Goal: Task Accomplishment & Management: Manage account settings

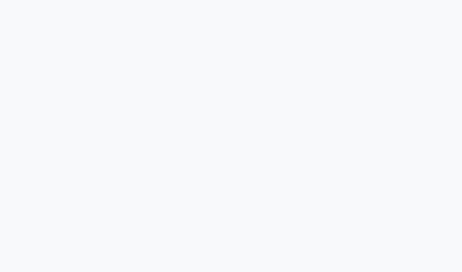
select select "service"
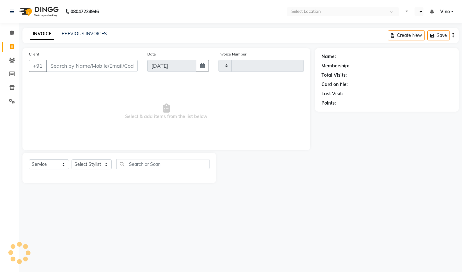
type input "1138"
select select "en"
select select "5782"
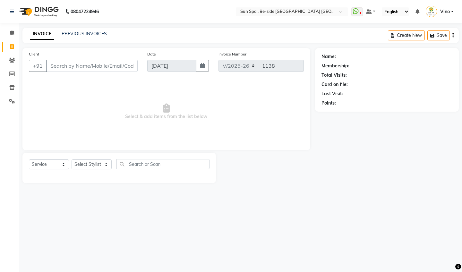
click at [102, 66] on input "Client" at bounding box center [92, 66] width 92 height 12
click at [104, 66] on input "Client" at bounding box center [92, 66] width 92 height 12
type input "9470315369"
click at [124, 65] on span "Add Client" at bounding box center [121, 66] width 25 height 6
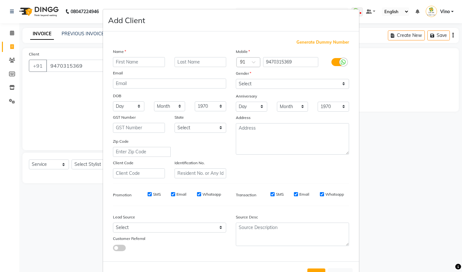
click at [142, 65] on input "text" at bounding box center [139, 62] width 52 height 10
type input "salony"
type input "mam"
click at [346, 82] on select "Select Male Female Other Prefer Not To Say" at bounding box center [292, 84] width 113 height 10
select select "female"
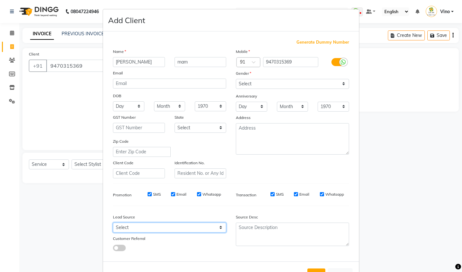
select select "36938"
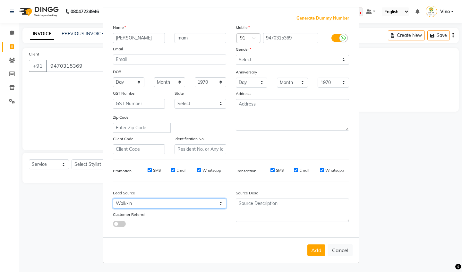
scroll to position [24, 0]
click at [314, 251] on button "Add" at bounding box center [317, 251] width 18 height 12
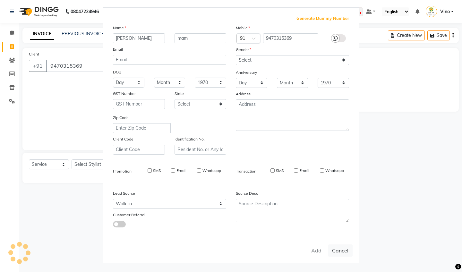
select select
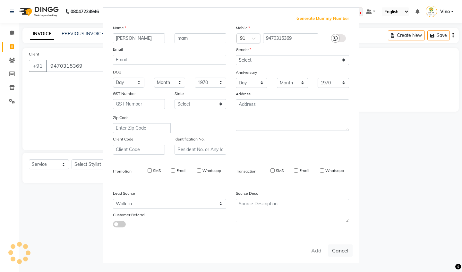
select select
checkbox input "false"
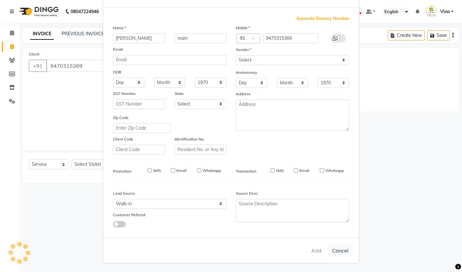
checkbox input "false"
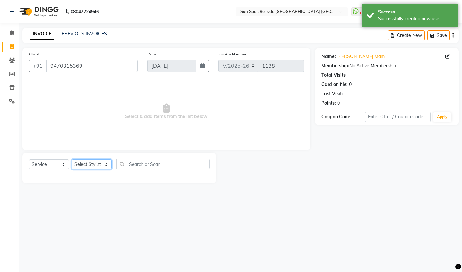
select select "44010"
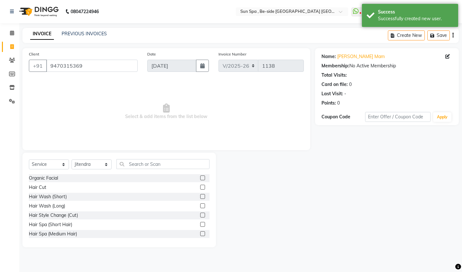
click at [203, 188] on label at bounding box center [202, 187] width 5 height 5
click at [203, 188] on input "checkbox" at bounding box center [202, 188] width 4 height 4
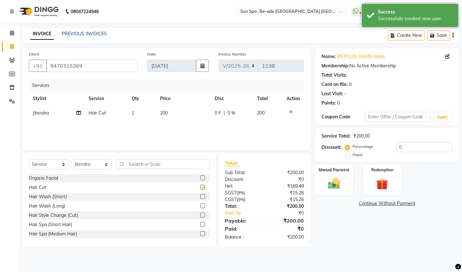
checkbox input "false"
click at [167, 114] on span "200" at bounding box center [164, 113] width 8 height 6
select select "44010"
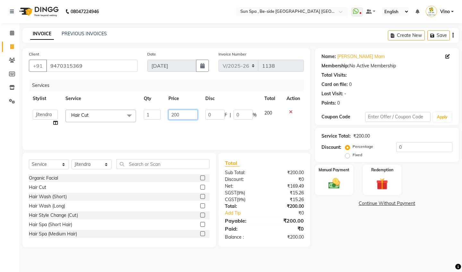
click at [188, 118] on input "200" at bounding box center [183, 115] width 29 height 10
type input "2"
type input "600"
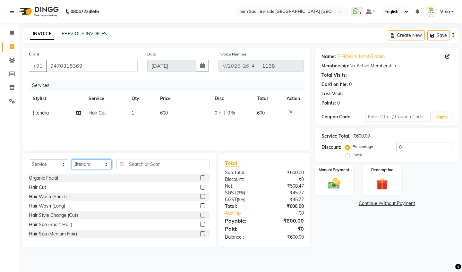
select select "40021"
click at [147, 164] on input "text" at bounding box center [163, 164] width 93 height 10
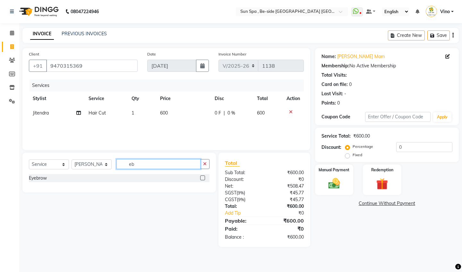
type input "eb"
click at [204, 177] on label at bounding box center [202, 178] width 5 height 5
click at [204, 177] on input "checkbox" at bounding box center [202, 178] width 4 height 4
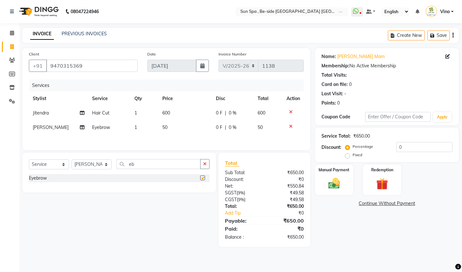
click at [204, 177] on div at bounding box center [204, 178] width 9 height 8
click at [203, 180] on label at bounding box center [202, 178] width 5 height 5
click at [203, 180] on input "checkbox" at bounding box center [202, 178] width 4 height 4
checkbox input "true"
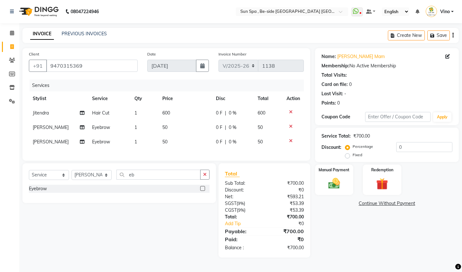
click at [203, 177] on icon "button" at bounding box center [205, 174] width 4 height 4
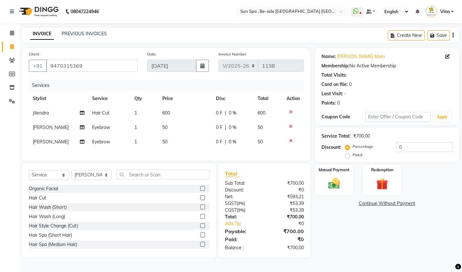
click at [291, 143] on icon at bounding box center [291, 141] width 4 height 4
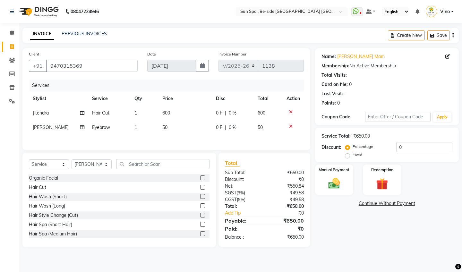
click at [166, 135] on td "50" at bounding box center [185, 127] width 53 height 14
select select "40021"
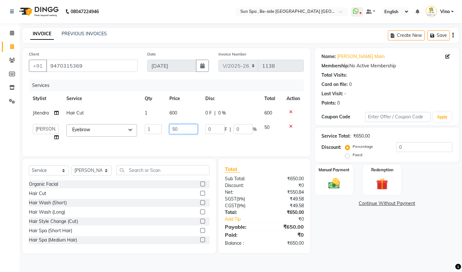
click at [191, 134] on input "50" at bounding box center [184, 129] width 29 height 10
type input "5"
type input "200"
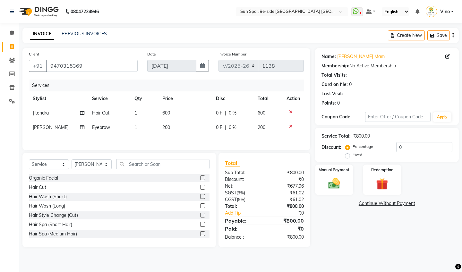
scroll to position [0, 0]
click at [289, 129] on icon at bounding box center [291, 126] width 4 height 4
click at [167, 116] on td "600" at bounding box center [183, 113] width 55 height 14
select select "44010"
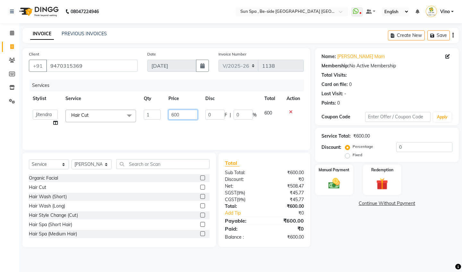
click at [190, 115] on input "600" at bounding box center [183, 115] width 29 height 10
type input "6"
type input "800"
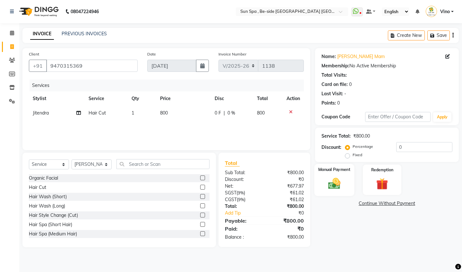
click at [338, 181] on img at bounding box center [334, 184] width 20 height 14
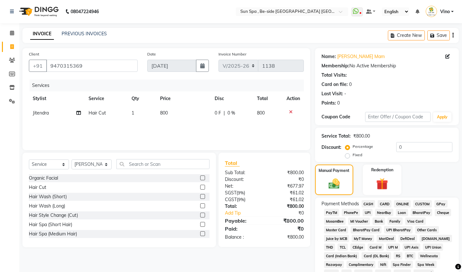
click at [440, 203] on span "GPay" at bounding box center [441, 203] width 13 height 7
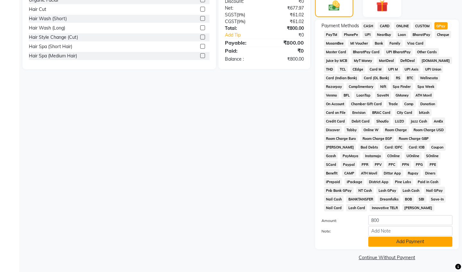
scroll to position [178, 0]
click at [406, 243] on button "Add Payment" at bounding box center [411, 242] width 84 height 10
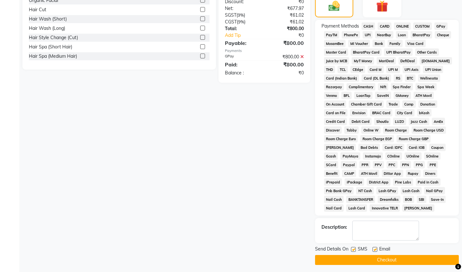
click at [389, 255] on button "Checkout" at bounding box center [387, 260] width 144 height 10
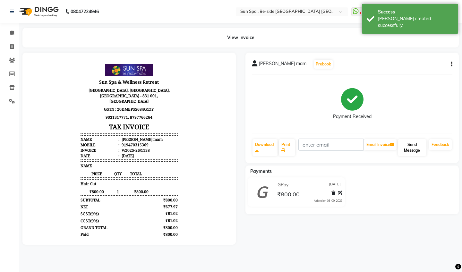
click at [413, 148] on button "Send Message" at bounding box center [412, 147] width 29 height 17
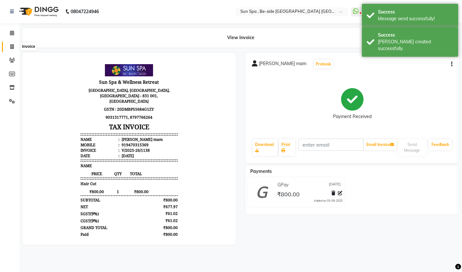
click at [12, 46] on icon at bounding box center [12, 46] width 4 height 5
select select "service"
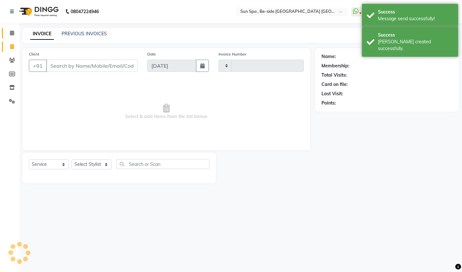
type input "1139"
select select "5782"
click at [13, 32] on icon at bounding box center [12, 33] width 4 height 5
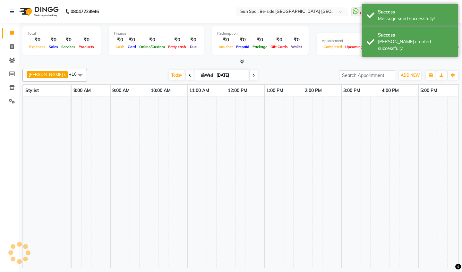
scroll to position [0, 191]
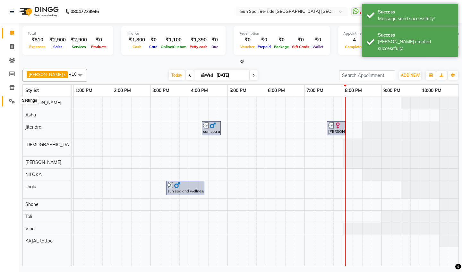
click at [12, 99] on icon at bounding box center [12, 101] width 6 height 5
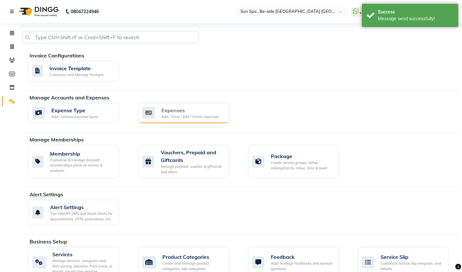
click at [182, 109] on div "Expenses" at bounding box center [190, 111] width 57 height 8
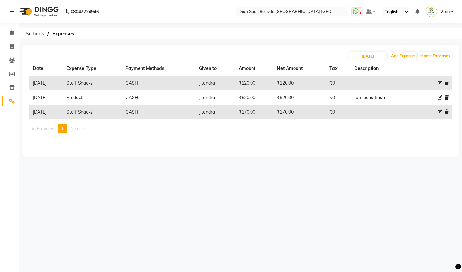
click at [439, 110] on icon at bounding box center [440, 112] width 4 height 4
select select "12834"
select select "1"
select select "4733"
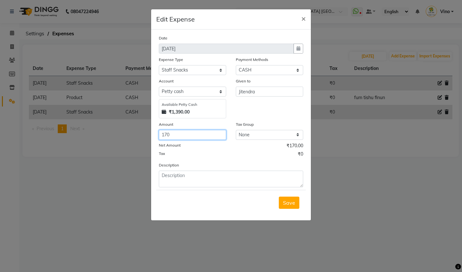
click at [182, 138] on input "170" at bounding box center [192, 135] width 67 height 10
type input "1"
type input "200"
click at [291, 202] on span "Save" at bounding box center [289, 203] width 12 height 6
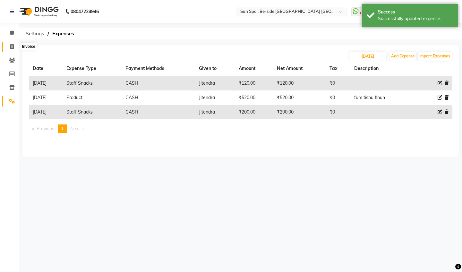
click at [12, 44] on icon at bounding box center [12, 46] width 4 height 5
select select "service"
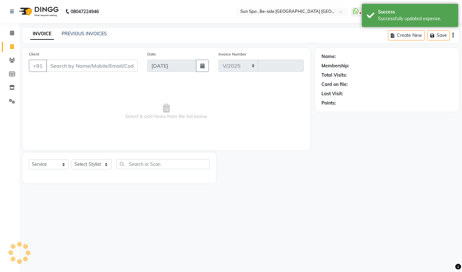
select select "5782"
type input "1139"
click at [12, 34] on icon at bounding box center [12, 33] width 4 height 5
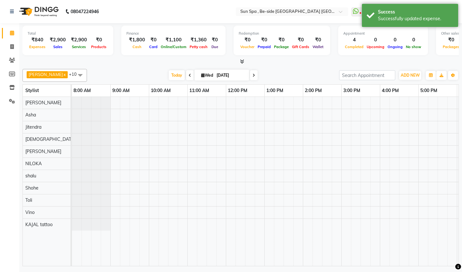
scroll to position [0, 191]
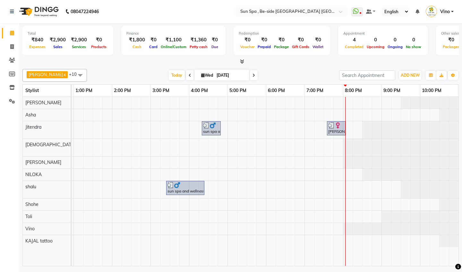
click at [243, 60] on icon at bounding box center [242, 61] width 4 height 5
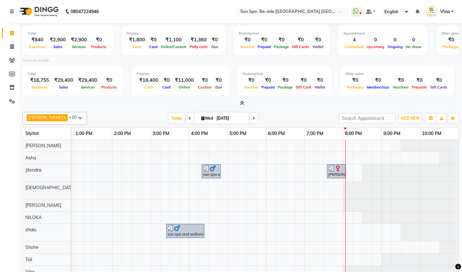
click at [243, 102] on icon at bounding box center [242, 103] width 4 height 5
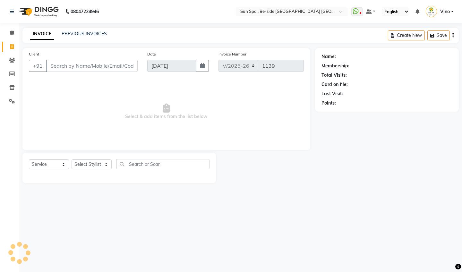
select select "5782"
select select "service"
click at [91, 68] on input "Client" at bounding box center [92, 66] width 92 height 12
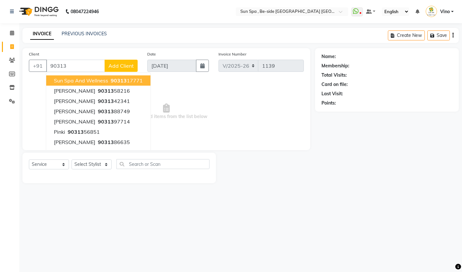
click at [123, 78] on span "90313" at bounding box center [119, 80] width 16 height 6
type input "9031317771"
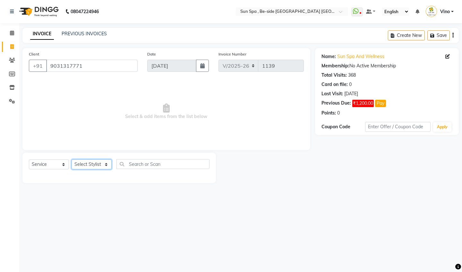
select select "40045"
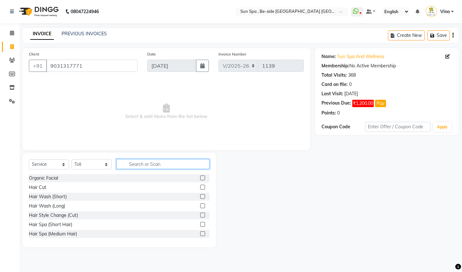
click at [178, 162] on input "text" at bounding box center [163, 164] width 93 height 10
type input "de"
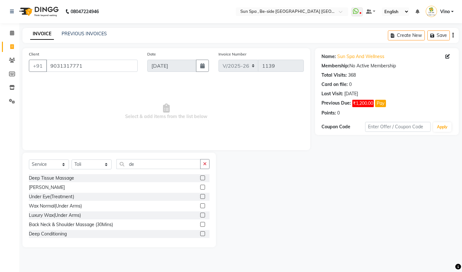
click at [204, 178] on label at bounding box center [202, 178] width 5 height 5
click at [204, 178] on input "checkbox" at bounding box center [202, 178] width 4 height 4
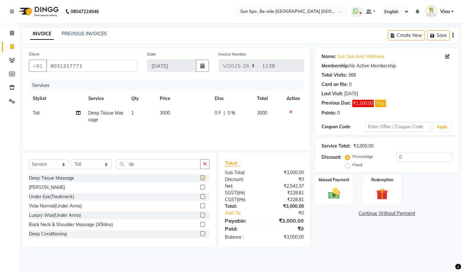
checkbox input "false"
click at [167, 119] on td "3000" at bounding box center [183, 116] width 55 height 21
select select "40045"
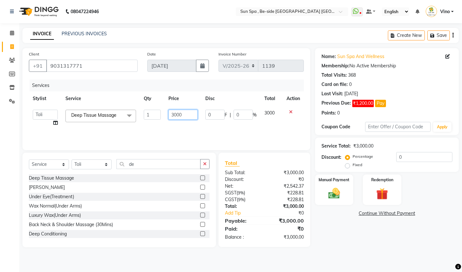
click at [187, 119] on input "3000" at bounding box center [183, 115] width 29 height 10
type input "3"
type input "2000"
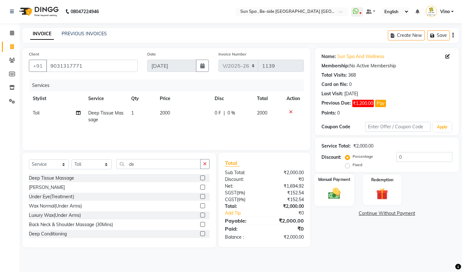
click at [336, 190] on img at bounding box center [334, 194] width 20 height 14
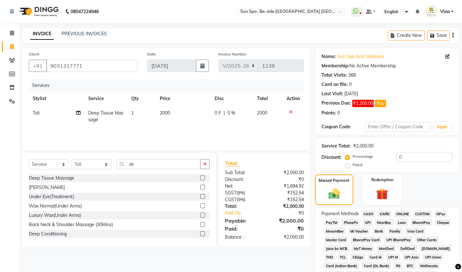
click at [441, 215] on span "GPay" at bounding box center [441, 213] width 13 height 7
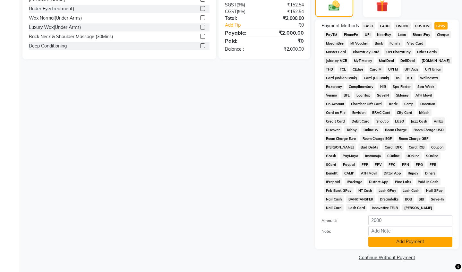
scroll to position [188, 0]
click at [410, 243] on button "Add Payment" at bounding box center [411, 242] width 84 height 10
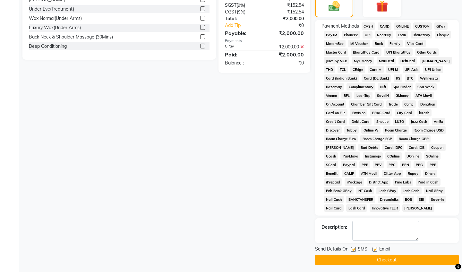
click at [397, 259] on button "Checkout" at bounding box center [387, 260] width 144 height 10
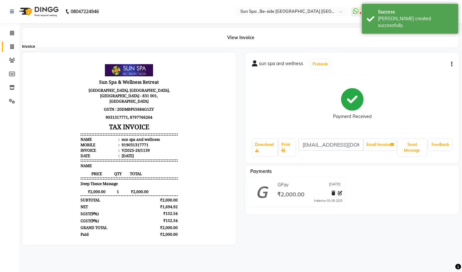
click at [13, 46] on icon at bounding box center [12, 46] width 4 height 5
select select "service"
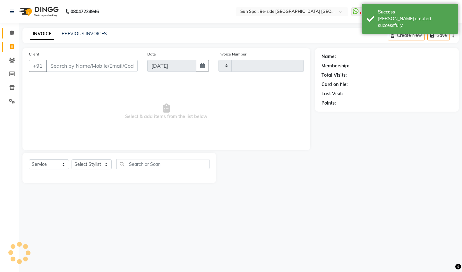
type input "1140"
select select "5782"
click at [13, 32] on icon at bounding box center [12, 33] width 4 height 5
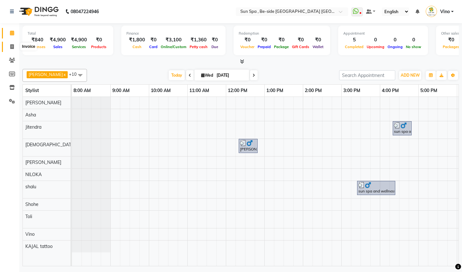
click at [10, 45] on icon at bounding box center [12, 46] width 4 height 5
select select "service"
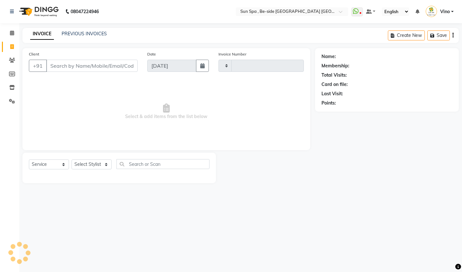
type input "1140"
select select "5782"
click at [12, 32] on icon at bounding box center [12, 33] width 4 height 5
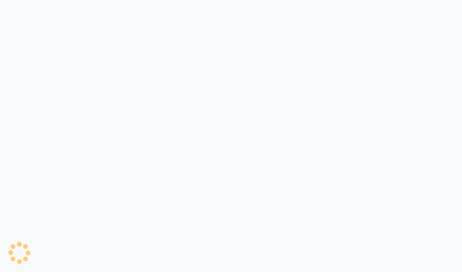
select select "service"
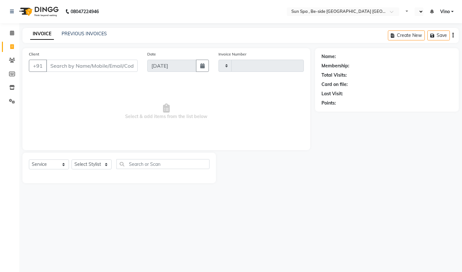
select select "en"
select select "5782"
type input "1140"
click at [108, 66] on input "Client" at bounding box center [92, 66] width 92 height 12
click at [72, 69] on input "Client" at bounding box center [92, 66] width 92 height 12
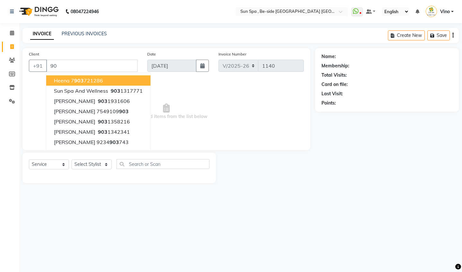
type input "9"
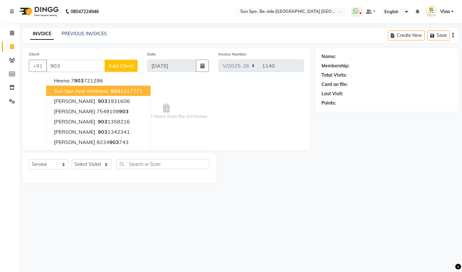
click at [71, 91] on span "sun spa and wellness" at bounding box center [81, 91] width 54 height 6
type input "9031317771"
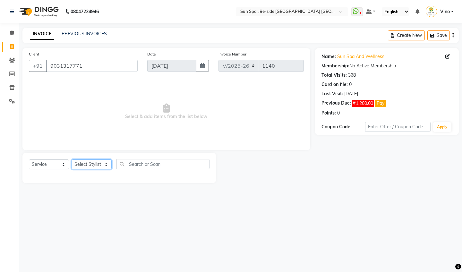
select select "49477"
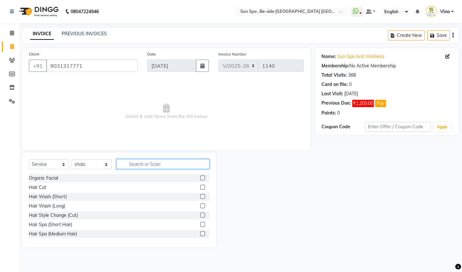
click at [160, 166] on input "text" at bounding box center [163, 164] width 93 height 10
click at [143, 165] on input "de" at bounding box center [159, 164] width 84 height 10
type input "d"
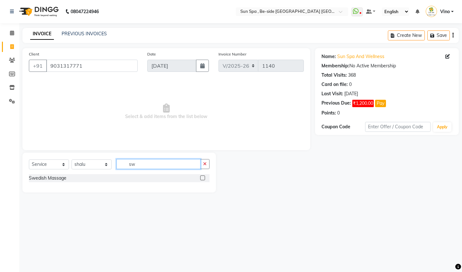
type input "sw"
click at [203, 177] on label at bounding box center [202, 178] width 5 height 5
click at [203, 177] on input "checkbox" at bounding box center [202, 178] width 4 height 4
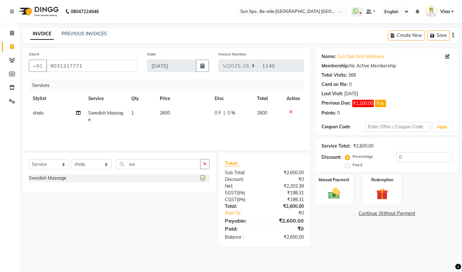
checkbox input "false"
click at [167, 114] on span "2600" at bounding box center [165, 113] width 10 height 6
select select "49477"
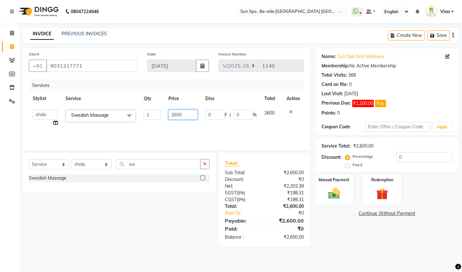
click at [191, 115] on input "2600" at bounding box center [183, 115] width 29 height 10
type input "2"
type input "1700"
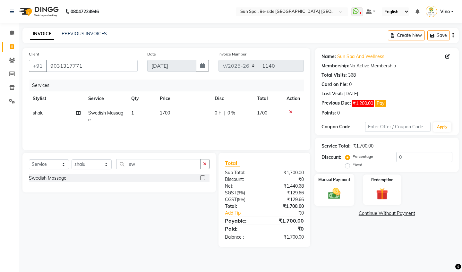
click at [339, 189] on img at bounding box center [334, 194] width 20 height 14
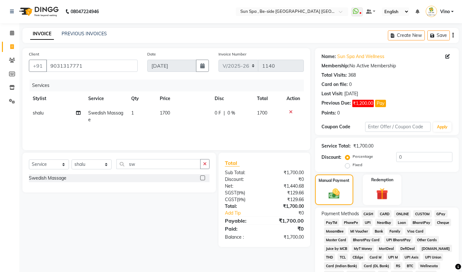
click at [369, 214] on span "CASH" at bounding box center [369, 213] width 14 height 7
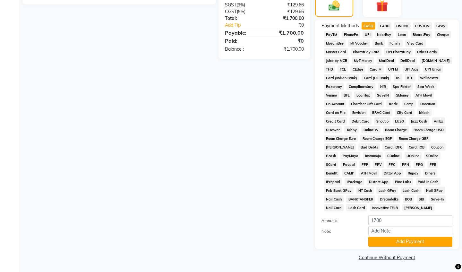
scroll to position [188, 0]
click at [401, 241] on button "Add Payment" at bounding box center [411, 242] width 84 height 10
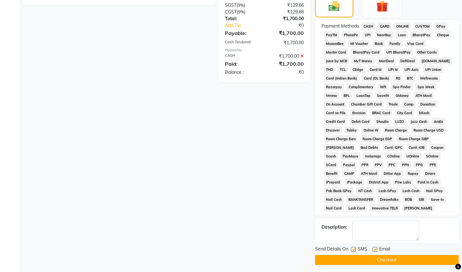
click at [397, 260] on button "Checkout" at bounding box center [387, 260] width 144 height 10
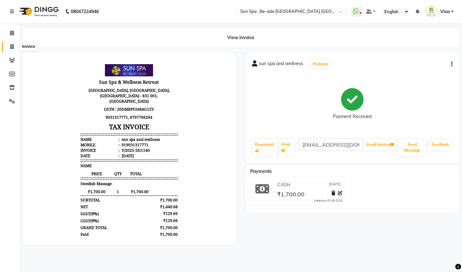
click at [13, 44] on icon at bounding box center [12, 46] width 4 height 5
select select "service"
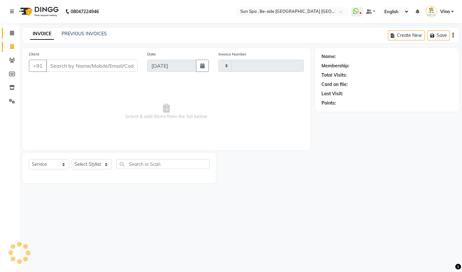
type input "1141"
select select "5782"
click at [13, 33] on icon at bounding box center [12, 33] width 4 height 5
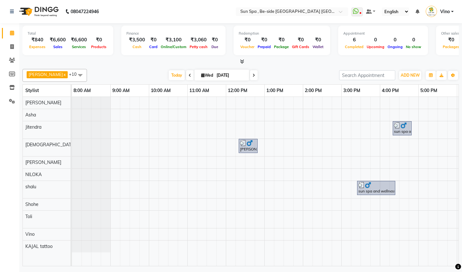
scroll to position [0, 9]
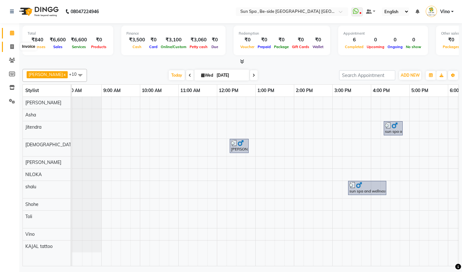
click at [12, 46] on icon at bounding box center [12, 46] width 4 height 5
select select "service"
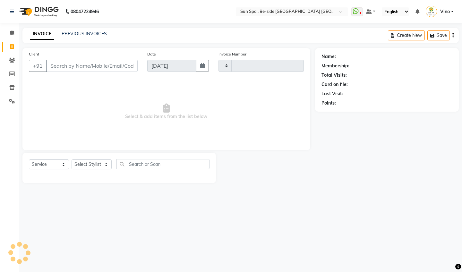
type input "1141"
select select "5782"
click at [95, 66] on input "Client" at bounding box center [92, 66] width 92 height 12
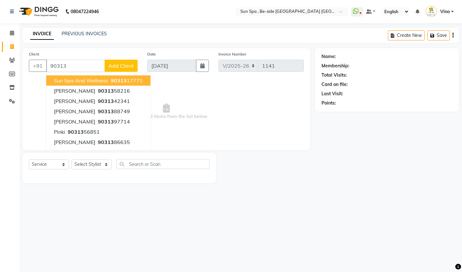
click at [97, 81] on span "sun spa and wellness" at bounding box center [81, 80] width 54 height 6
type input "9031317771"
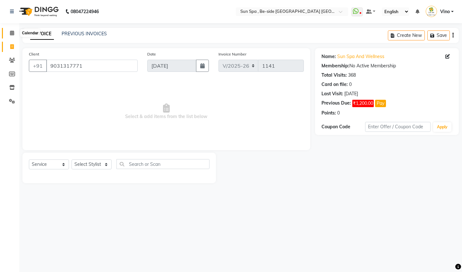
click at [11, 34] on icon at bounding box center [12, 33] width 4 height 5
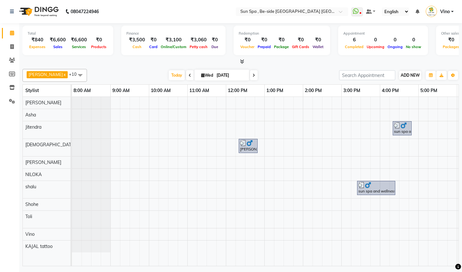
click at [412, 75] on span "ADD NEW" at bounding box center [410, 75] width 19 height 5
click at [449, 104] on link "Add Expense" at bounding box center [447, 104] width 51 height 8
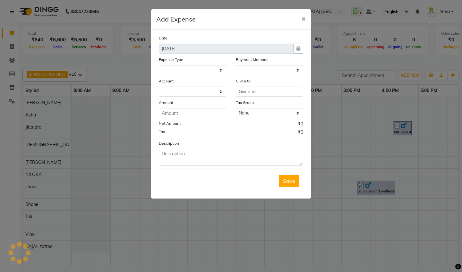
select select
select select "1"
select select "4733"
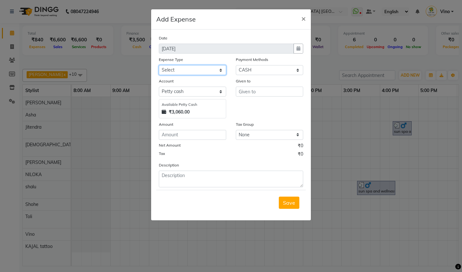
select select "12838"
click at [262, 94] on input "text" at bounding box center [269, 92] width 67 height 10
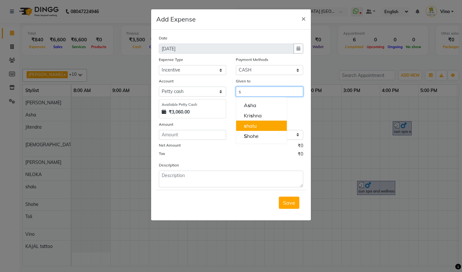
click at [261, 123] on button "s halu" at bounding box center [261, 126] width 51 height 10
type input "shalu"
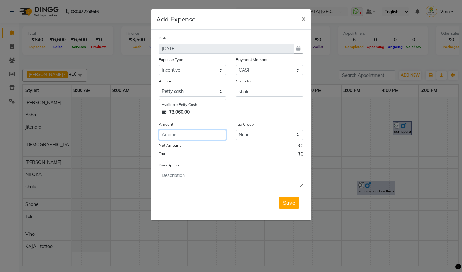
click at [195, 133] on input "number" at bounding box center [192, 135] width 67 height 10
type input "50"
click at [289, 203] on span "Save" at bounding box center [289, 203] width 12 height 6
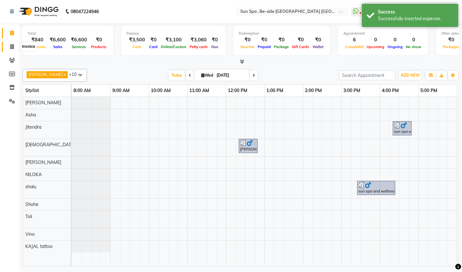
click at [13, 45] on icon at bounding box center [12, 46] width 4 height 5
select select "service"
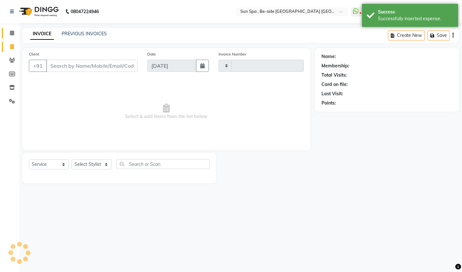
type input "1141"
select select "5782"
click at [12, 31] on icon at bounding box center [12, 33] width 4 height 5
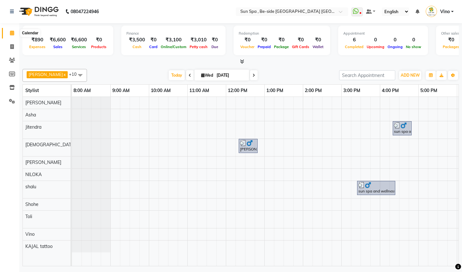
click at [12, 33] on icon at bounding box center [12, 33] width 4 height 5
click at [242, 58] on span at bounding box center [241, 61] width 7 height 7
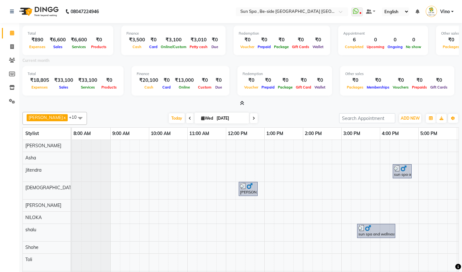
click at [241, 102] on icon at bounding box center [242, 103] width 4 height 5
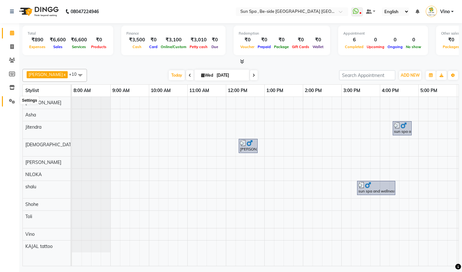
click at [13, 99] on icon at bounding box center [12, 101] width 6 height 5
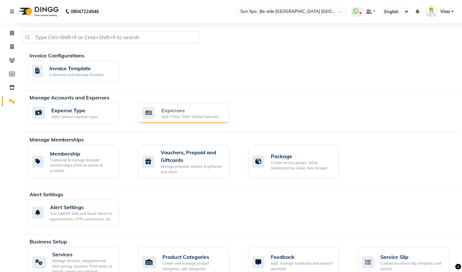
click at [207, 110] on div "Expenses" at bounding box center [190, 111] width 57 height 8
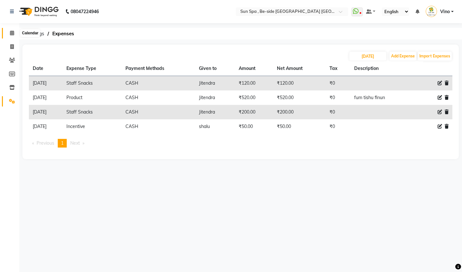
click at [12, 31] on icon at bounding box center [12, 33] width 4 height 5
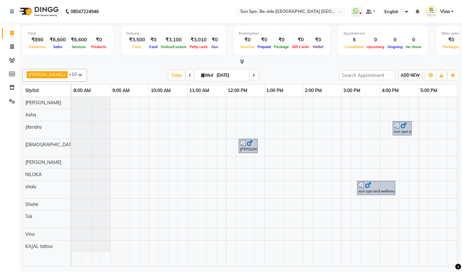
click at [417, 74] on span "ADD NEW" at bounding box center [410, 75] width 19 height 5
click at [435, 105] on link "Add Expense" at bounding box center [447, 104] width 51 height 8
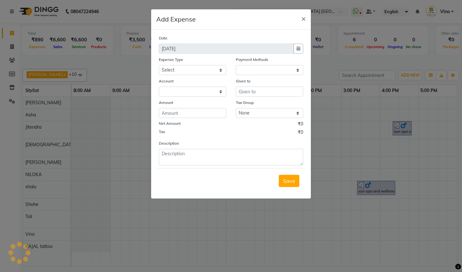
select select "1"
select select "4733"
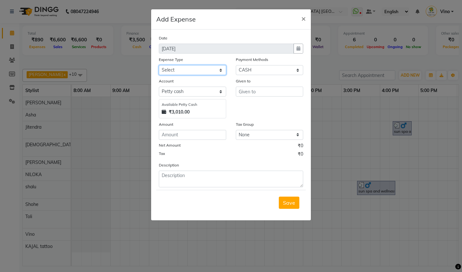
select select "12839"
click at [262, 92] on input "text" at bounding box center [269, 92] width 67 height 10
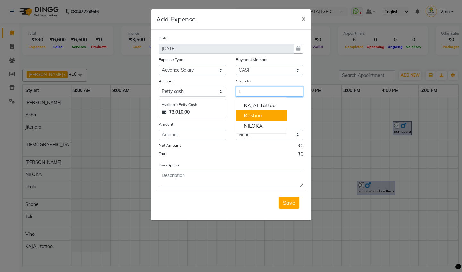
click at [257, 115] on ngb-highlight "K rishna" at bounding box center [253, 115] width 18 height 6
type input "[DEMOGRAPHIC_DATA]"
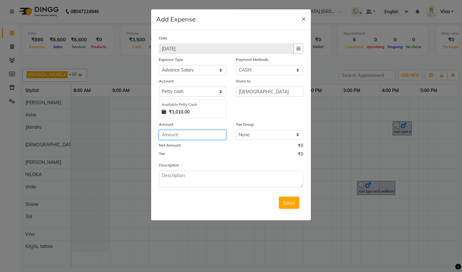
click at [203, 135] on input "number" at bounding box center [192, 135] width 67 height 10
type input "2500"
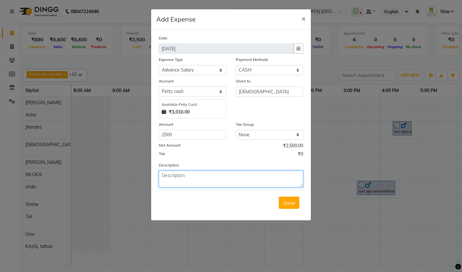
click at [210, 180] on textarea at bounding box center [231, 179] width 145 height 17
type textarea "s"
type textarea "advance salary 2500"
click at [289, 201] on span "Save" at bounding box center [289, 203] width 12 height 6
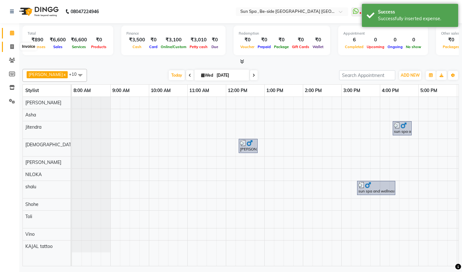
click at [12, 47] on icon at bounding box center [12, 46] width 4 height 5
select select "service"
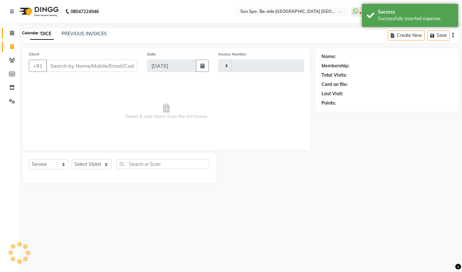
type input "1141"
select select "5782"
click at [12, 33] on icon at bounding box center [12, 33] width 4 height 5
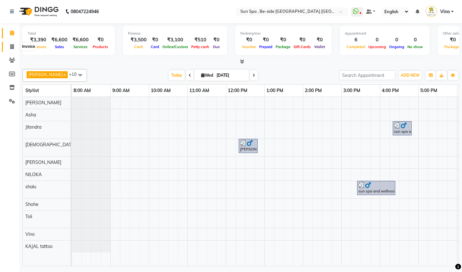
click at [12, 45] on icon at bounding box center [12, 46] width 4 height 5
select select "service"
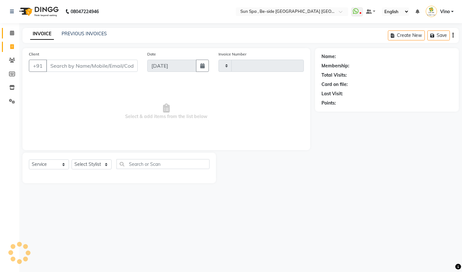
type input "1141"
select select "5782"
click at [13, 33] on icon at bounding box center [12, 33] width 4 height 5
select select "service"
type input "1141"
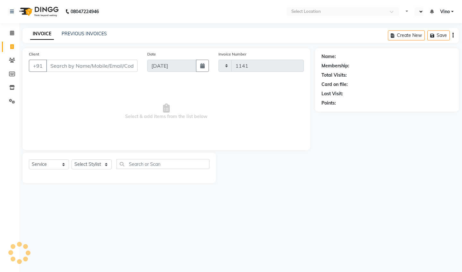
select select "en"
select select "5782"
click at [14, 30] on span at bounding box center [11, 33] width 11 height 7
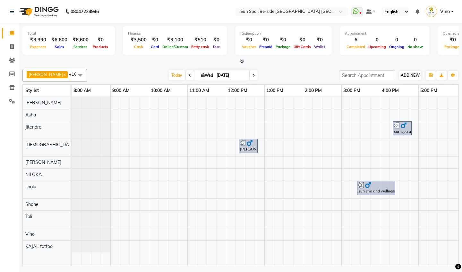
click at [410, 73] on span "ADD NEW" at bounding box center [410, 75] width 19 height 5
click at [437, 103] on link "Add Expense" at bounding box center [447, 104] width 51 height 8
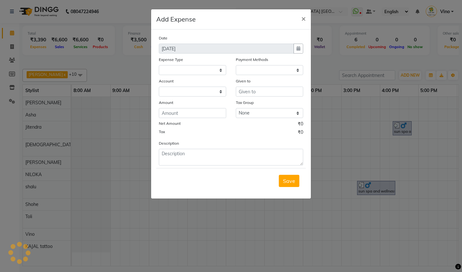
select select
select select "1"
select select "4733"
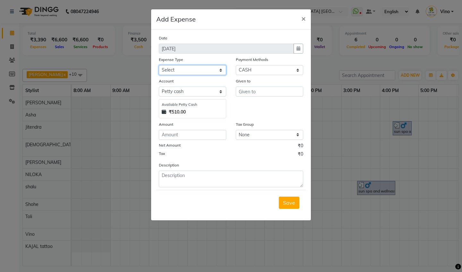
select select "12849"
click at [265, 92] on input "text" at bounding box center [269, 92] width 67 height 10
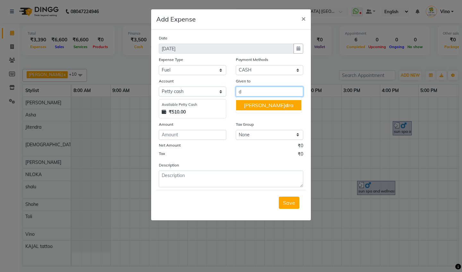
type input "d"
click at [197, 136] on input "number" at bounding box center [192, 135] width 67 height 10
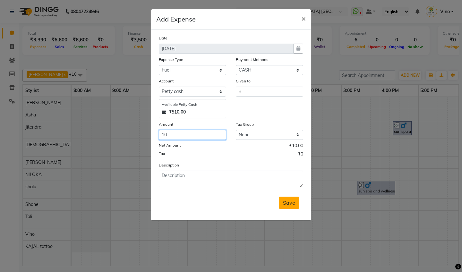
type input "10"
click at [288, 201] on span "Save" at bounding box center [289, 203] width 12 height 6
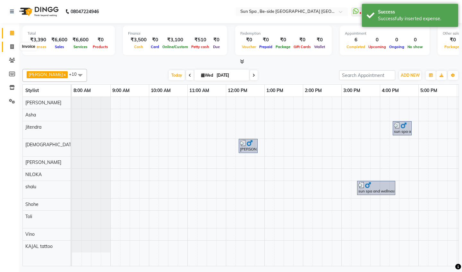
click at [12, 45] on icon at bounding box center [12, 46] width 4 height 5
select select "service"
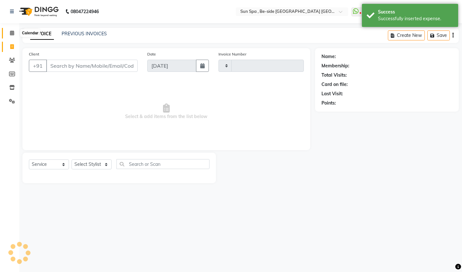
click at [13, 34] on icon at bounding box center [12, 33] width 4 height 5
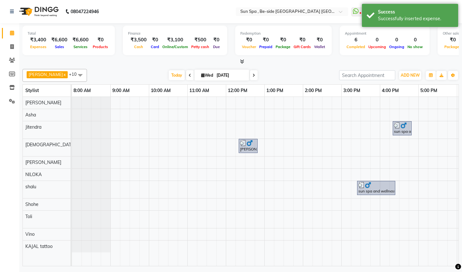
click at [243, 61] on icon at bounding box center [242, 61] width 4 height 5
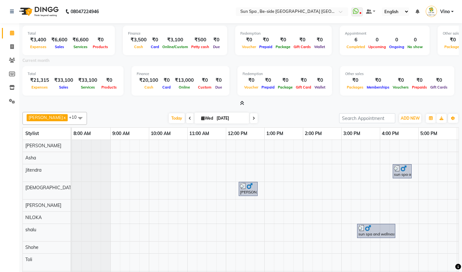
click at [243, 102] on icon at bounding box center [242, 103] width 4 height 5
